Goal: Obtain resource: Obtain resource

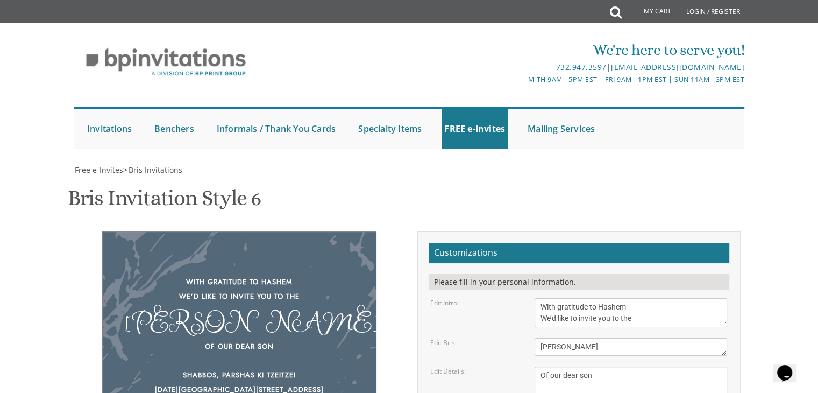
click at [569, 338] on textarea "Bris" at bounding box center [631, 347] width 193 height 18
type textarea "[PERSON_NAME]"
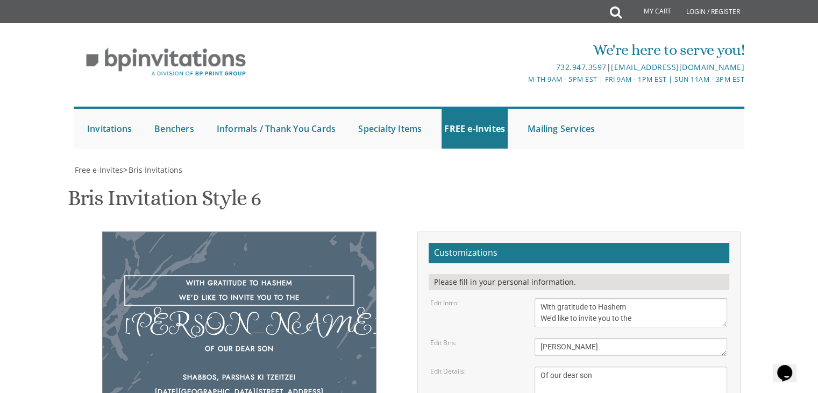
click at [575, 298] on textarea "With gratitude to Hashem We’d like to inform you of the" at bounding box center [631, 312] width 193 height 29
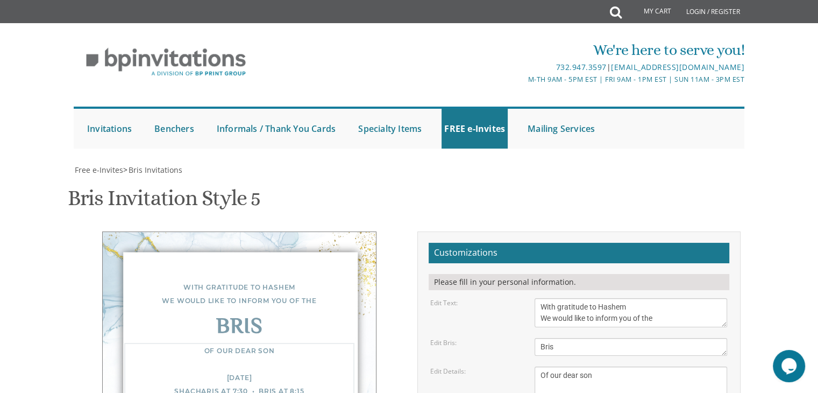
scroll to position [149, 0]
click at [554, 338] on textarea "Bris" at bounding box center [631, 347] width 193 height 18
click at [545, 298] on textarea "With gratitude to Hashem We would like to inform you of the" at bounding box center [631, 312] width 193 height 29
click at [578, 366] on textarea "Of our dear son/grandson Sunday, December 1st Shacharis at 7:00 • Bris at 7:45 …" at bounding box center [631, 397] width 193 height 63
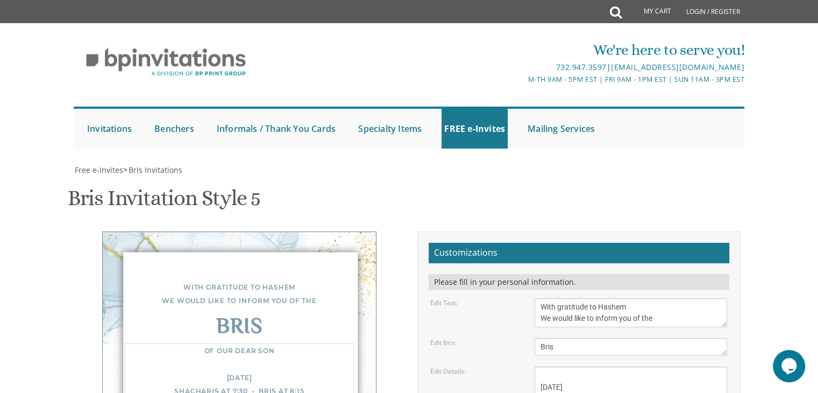
drag, startPoint x: 578, startPoint y: 218, endPoint x: 594, endPoint y: 301, distance: 84.8
click at [585, 366] on textarea "Of our dear son/grandson Sunday, December 1st Shacharis at 7:00 • Bris at 7:45 …" at bounding box center [631, 397] width 193 height 63
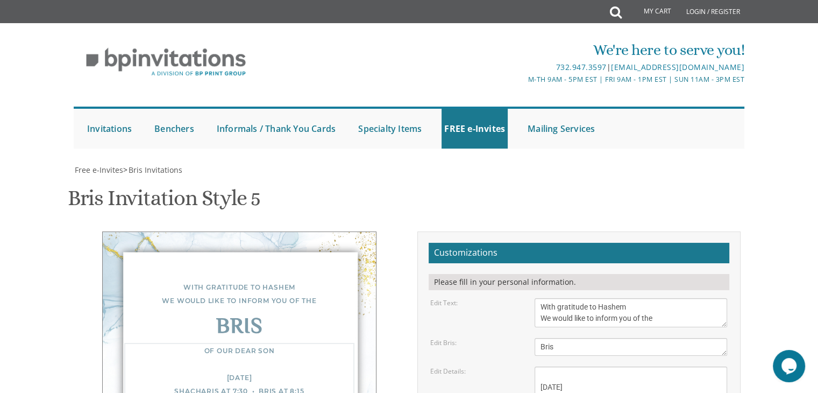
click at [637, 366] on textarea "Of our dear son/grandson Sunday, December 1st Shacharis at 7:00 • Bris at 7:45 …" at bounding box center [631, 397] width 193 height 63
click at [597, 338] on textarea "Bris" at bounding box center [631, 347] width 193 height 18
drag, startPoint x: 630, startPoint y: 251, endPoint x: 615, endPoint y: 252, distance: 15.1
click at [615, 366] on textarea "Of our dear son/grandson Sunday, December 1st Shacharis at 7:00 • Bris at 7:45 …" at bounding box center [631, 397] width 193 height 63
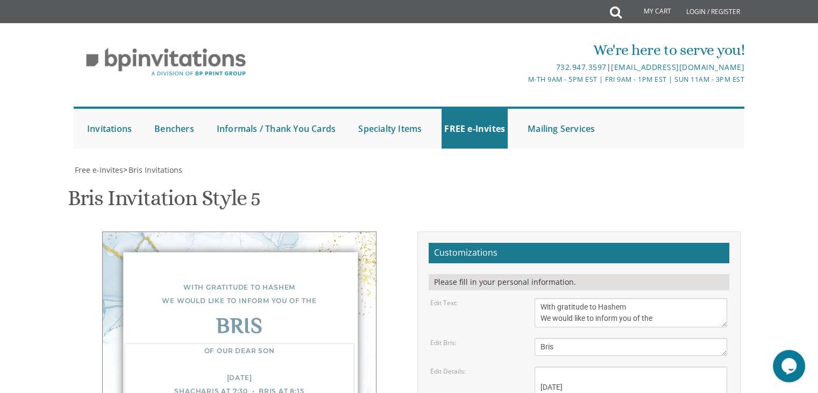
click at [615, 366] on textarea "Of our dear son/grandson Sunday, December 1st Shacharis at 7:00 • Bris at 7:45 …" at bounding box center [631, 397] width 193 height 63
click at [603, 366] on textarea "Of our dear son/grandson Sunday, December 1st Shacharis at 7:00 • Bris at 7:45 …" at bounding box center [631, 397] width 193 height 63
click at [602, 366] on textarea "Of our dear son/grandson Sunday, December 1st Shacharis at 7:00 • Bris at 7:45 …" at bounding box center [631, 397] width 193 height 63
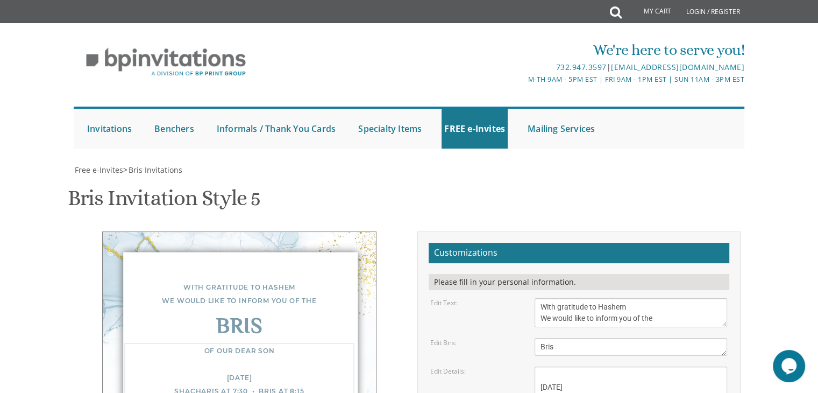
type textarea "Of our dear son Wednesday, September 10th Shacharis at 7:30 • Bris at 8:15 Bres…"
